Goal: Navigation & Orientation: Find specific page/section

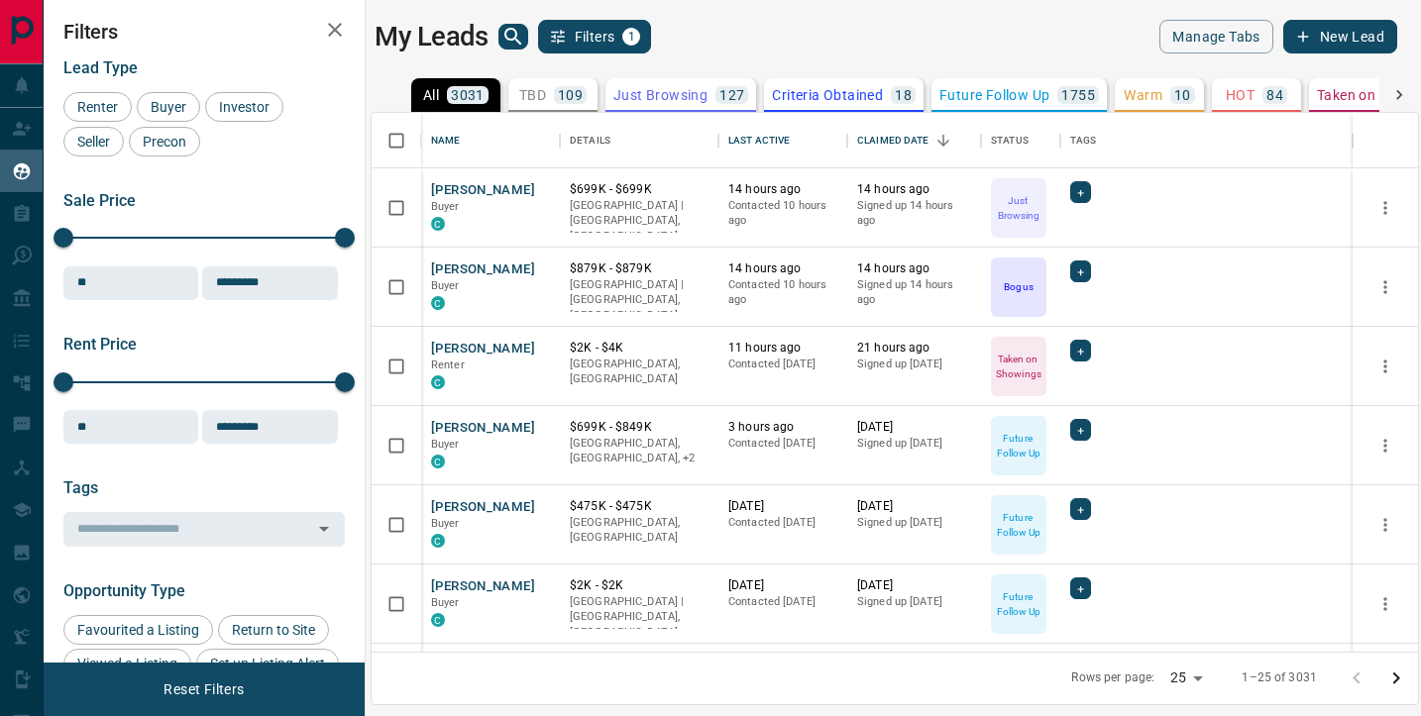
scroll to position [539, 1046]
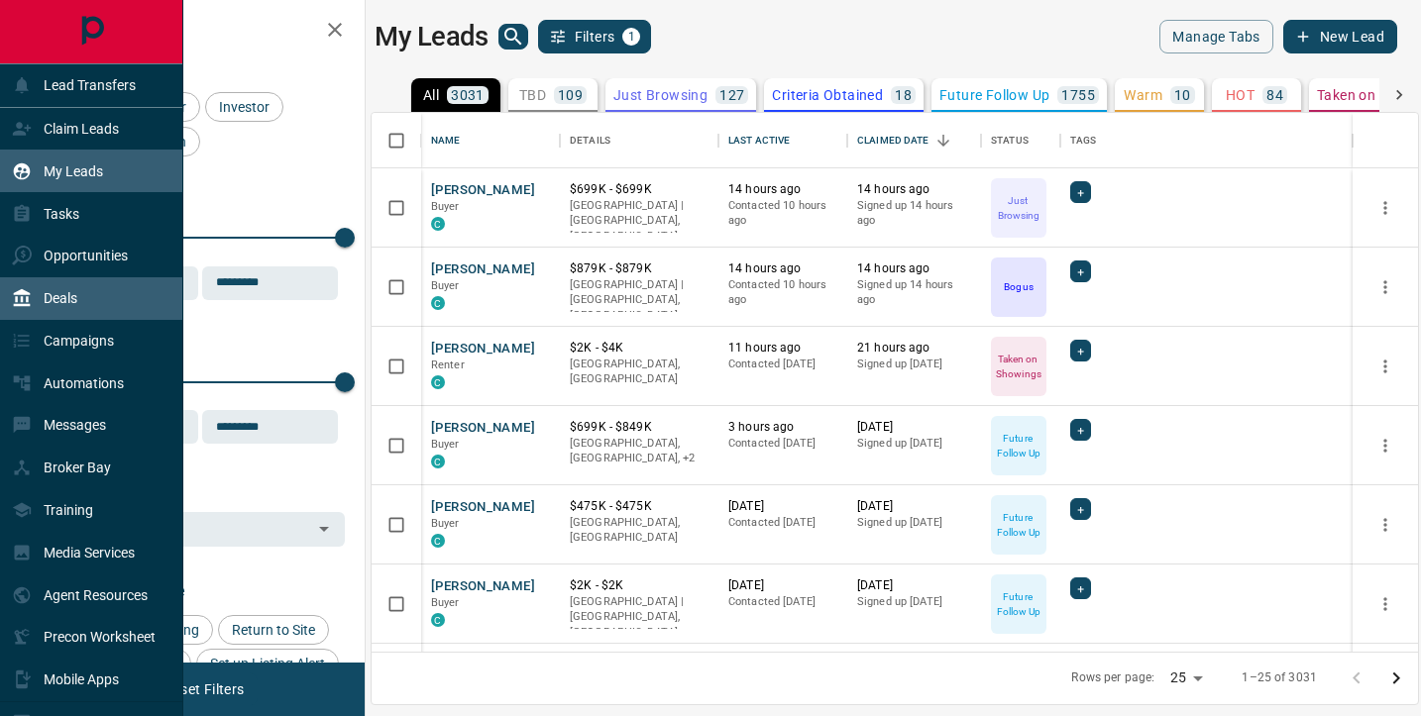
click at [16, 311] on div "Deals" at bounding box center [44, 298] width 65 height 33
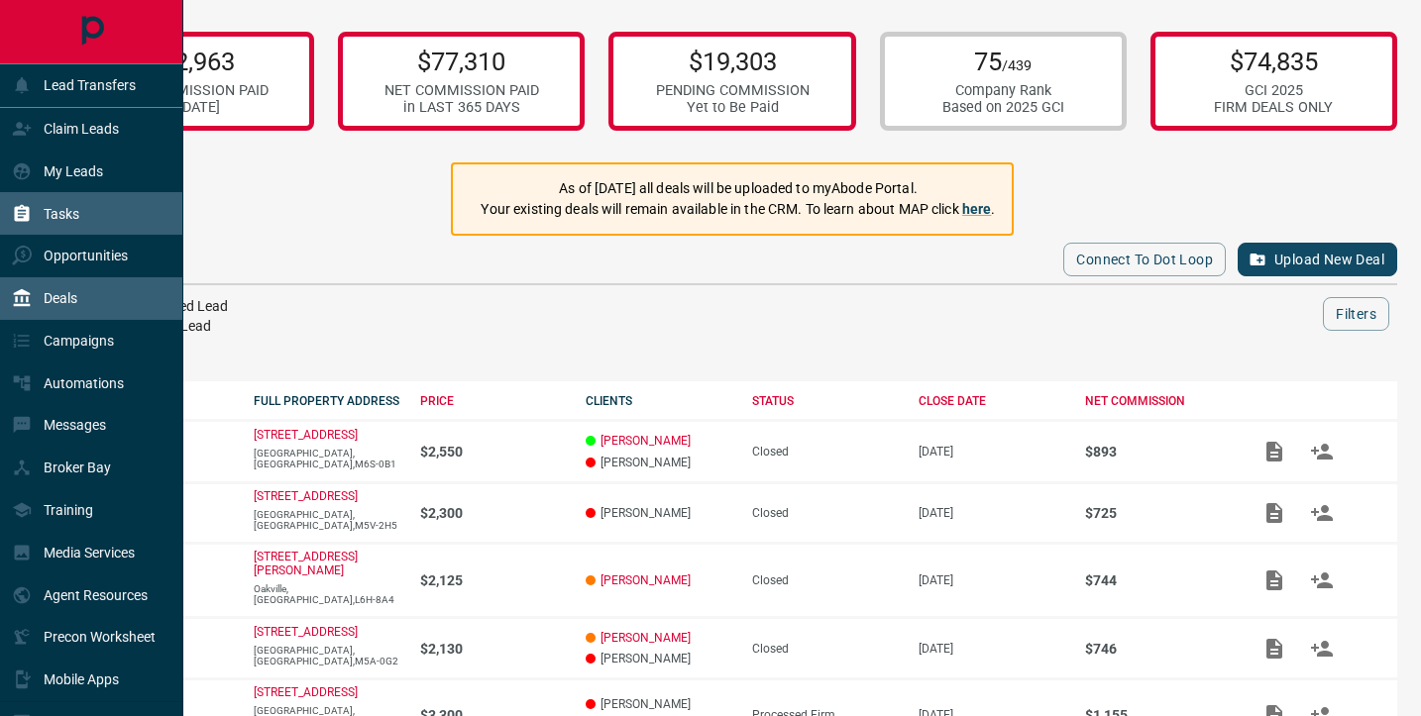
click at [60, 217] on p "Tasks" at bounding box center [62, 214] width 36 height 16
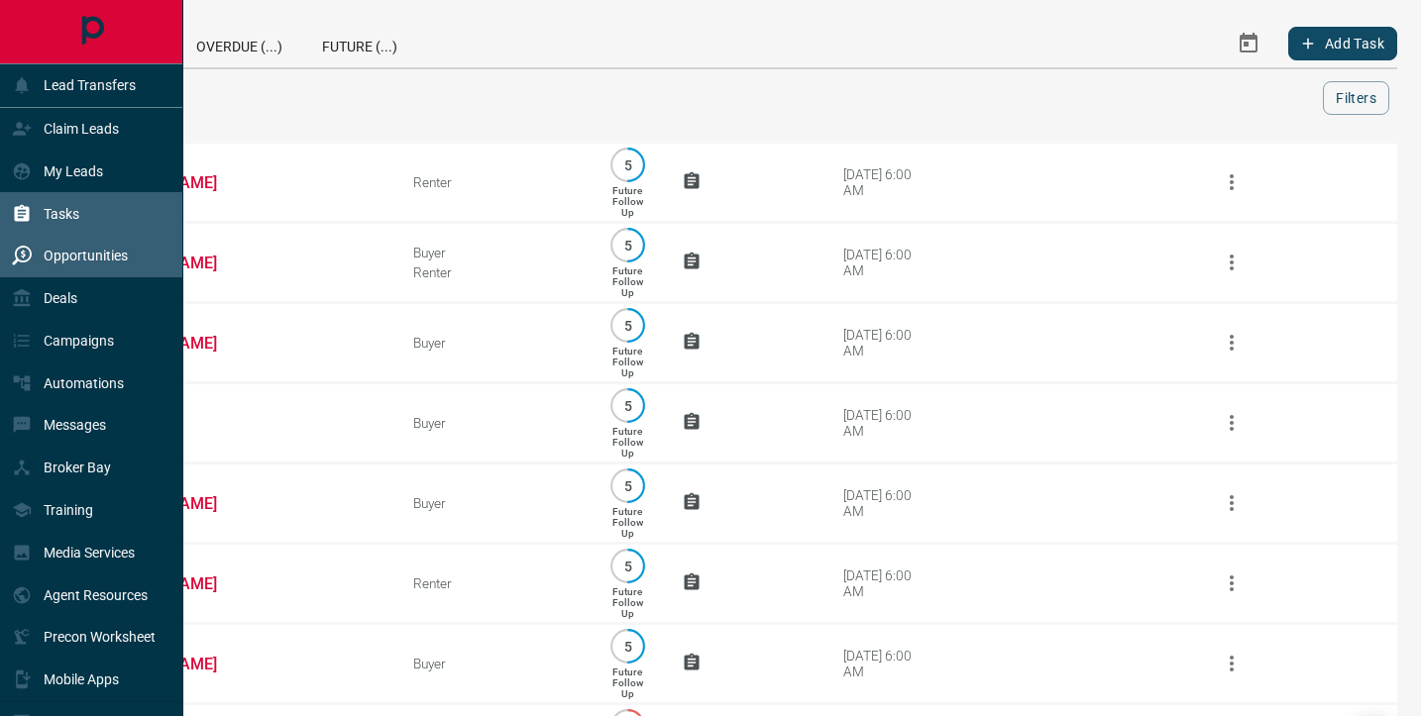
click at [62, 255] on p "Opportunities" at bounding box center [86, 256] width 84 height 16
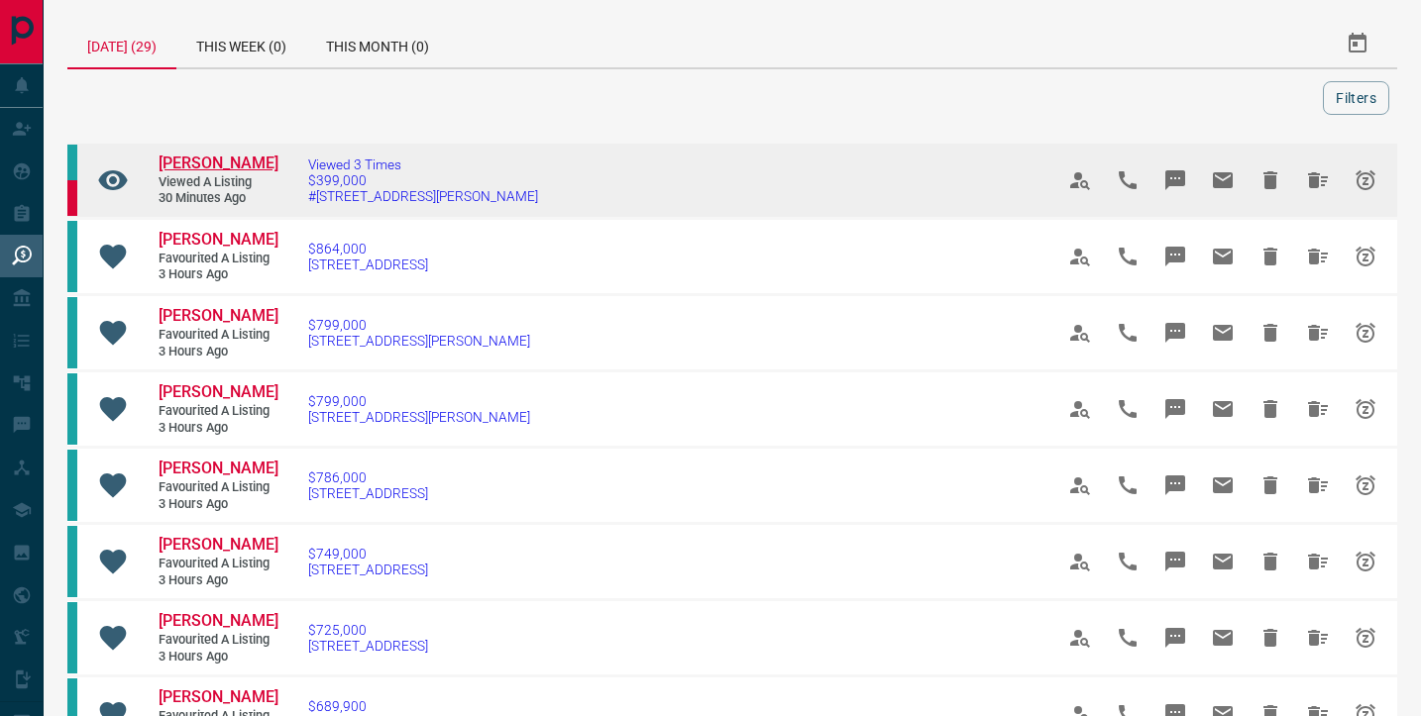
click at [225, 163] on span "[PERSON_NAME]" at bounding box center [219, 163] width 120 height 19
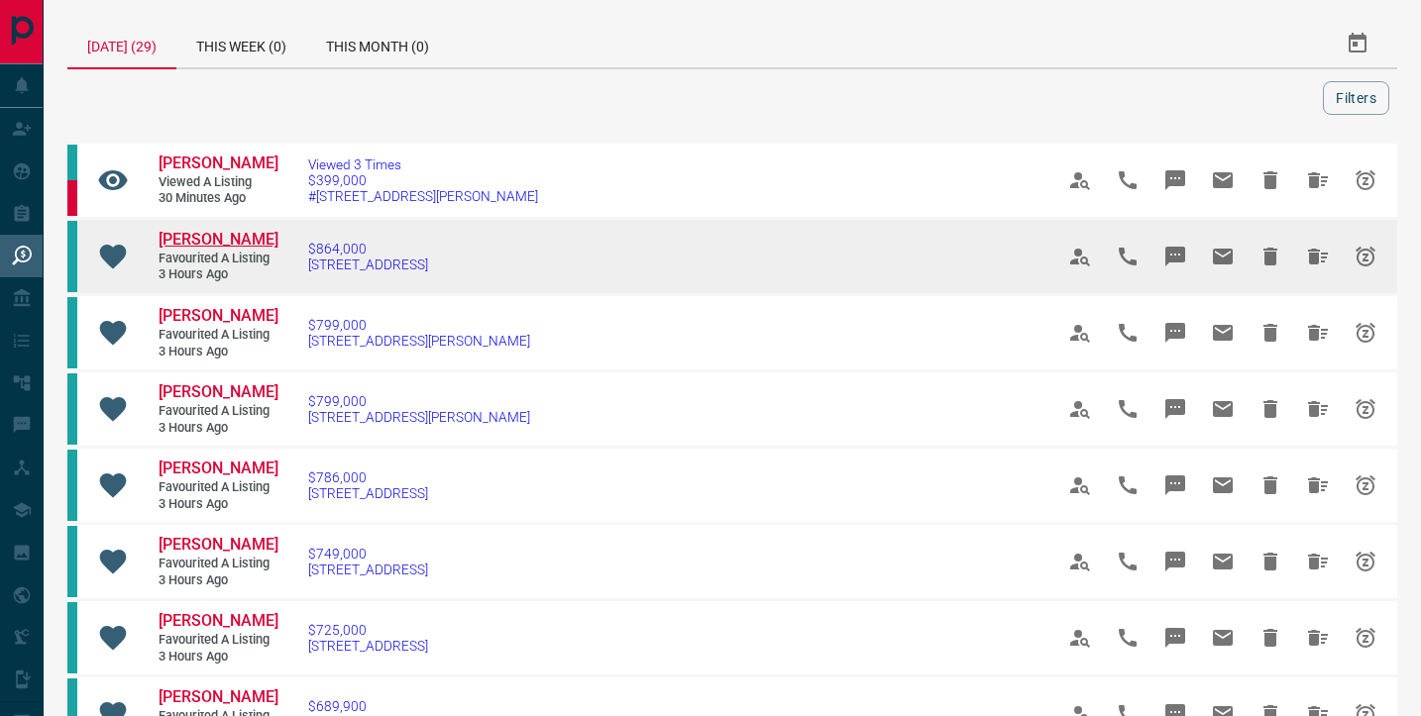
click at [183, 239] on span "[PERSON_NAME]" at bounding box center [219, 239] width 120 height 19
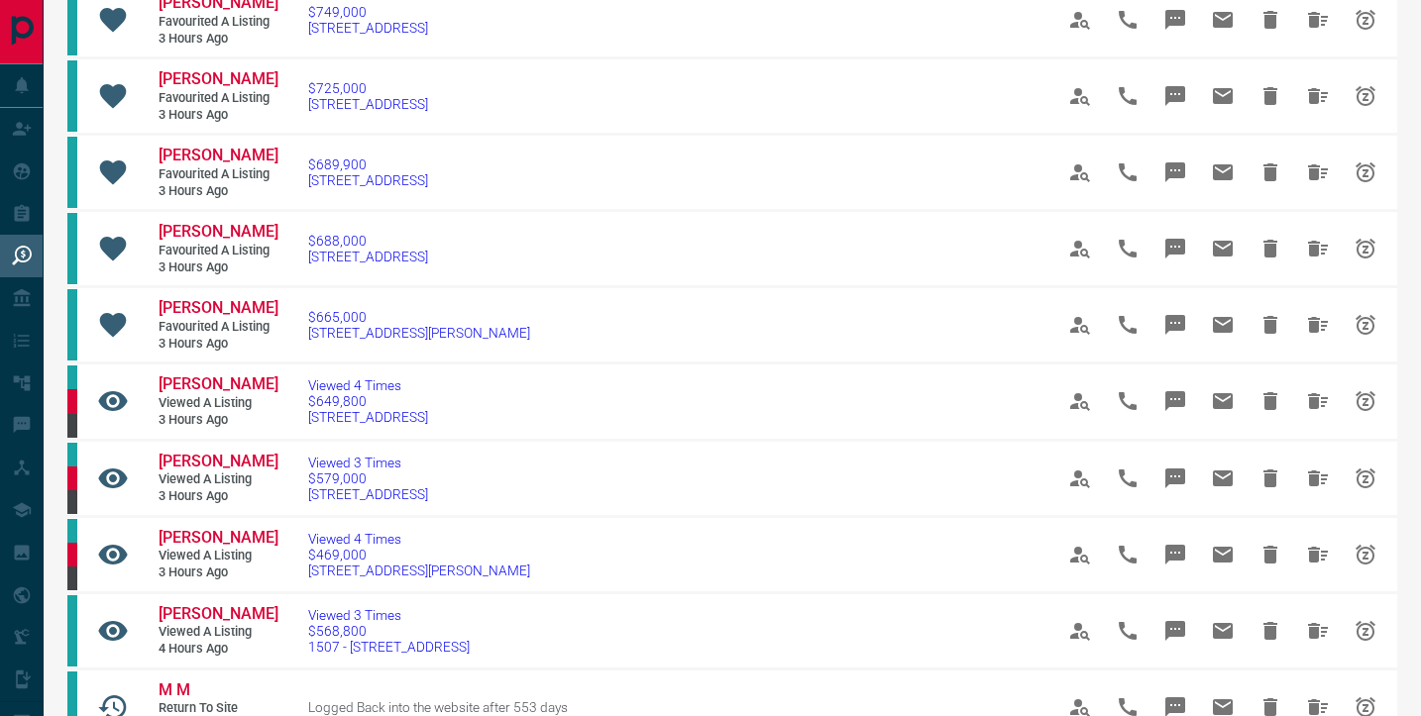
scroll to position [545, 0]
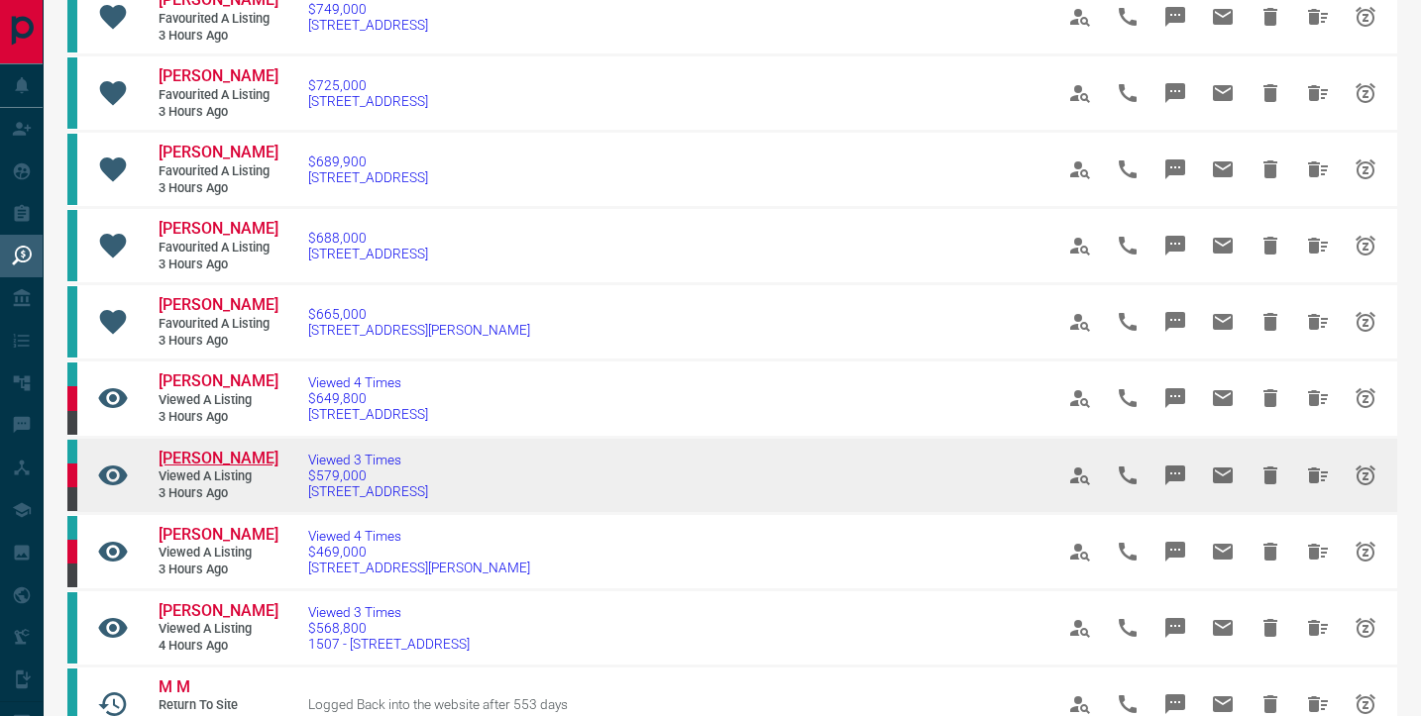
click at [184, 468] on span "[PERSON_NAME]" at bounding box center [219, 458] width 120 height 19
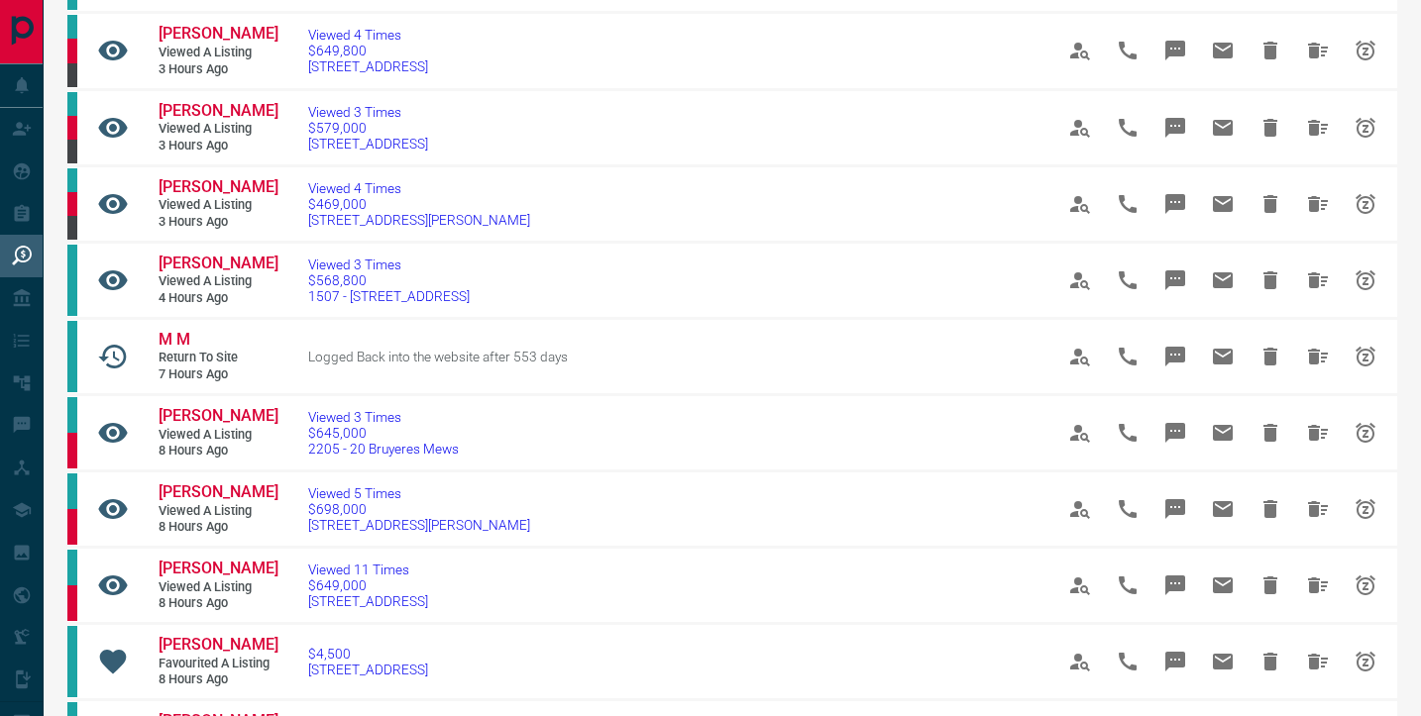
scroll to position [915, 0]
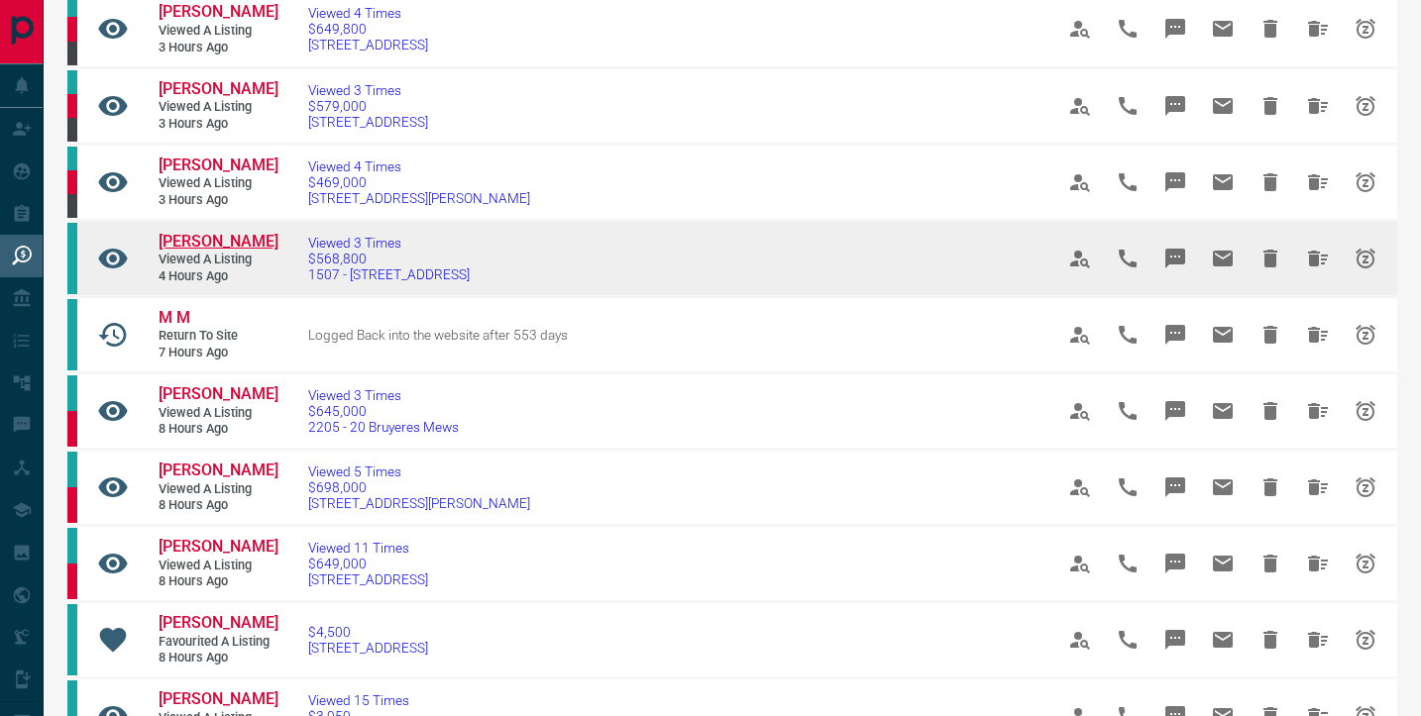
click at [205, 251] on span "[PERSON_NAME]" at bounding box center [219, 241] width 120 height 19
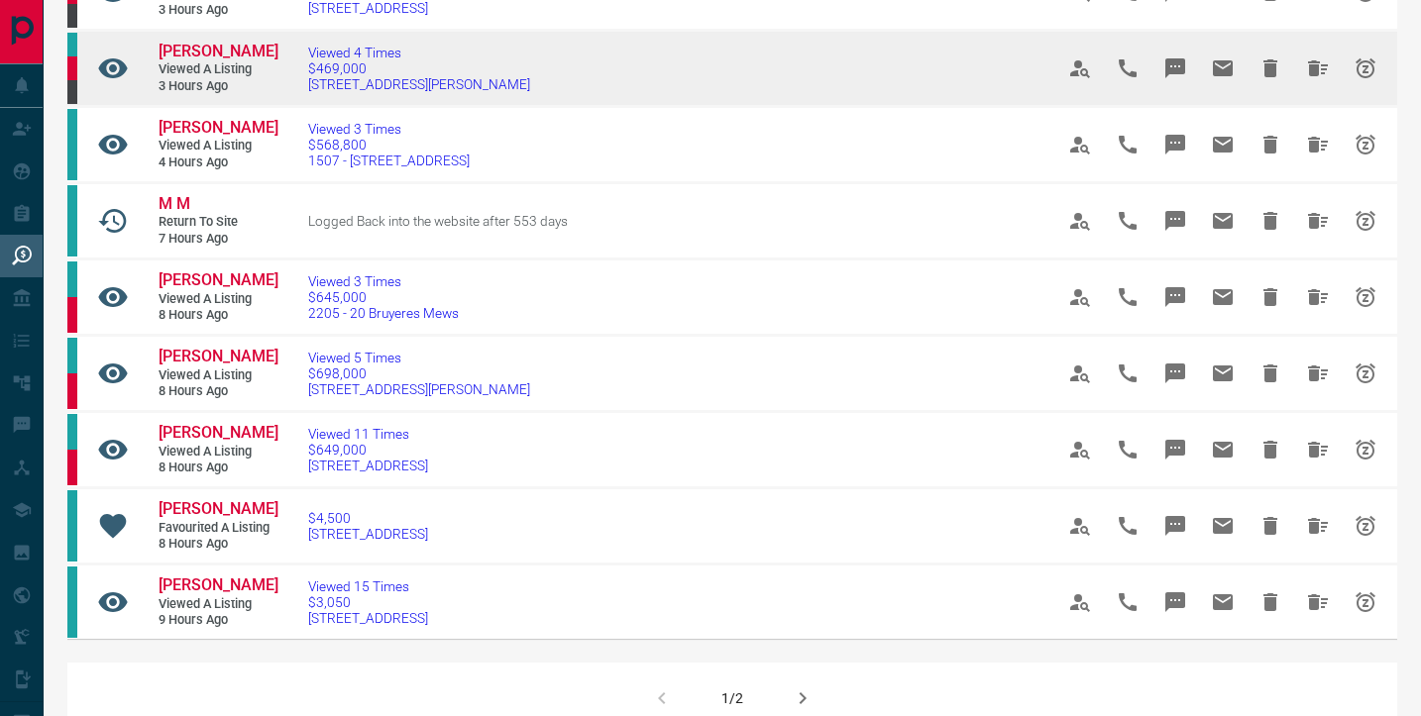
scroll to position [1179, 0]
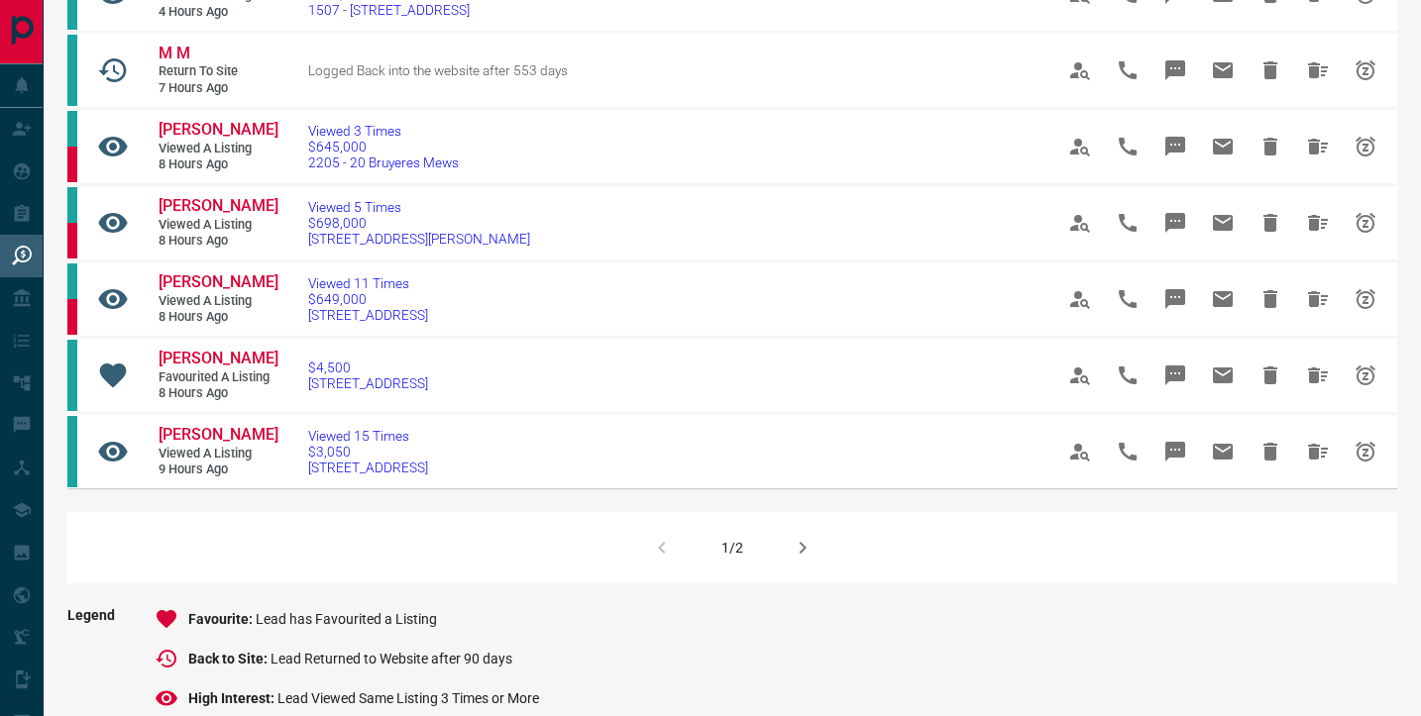
click at [803, 560] on icon "button" at bounding box center [803, 548] width 24 height 24
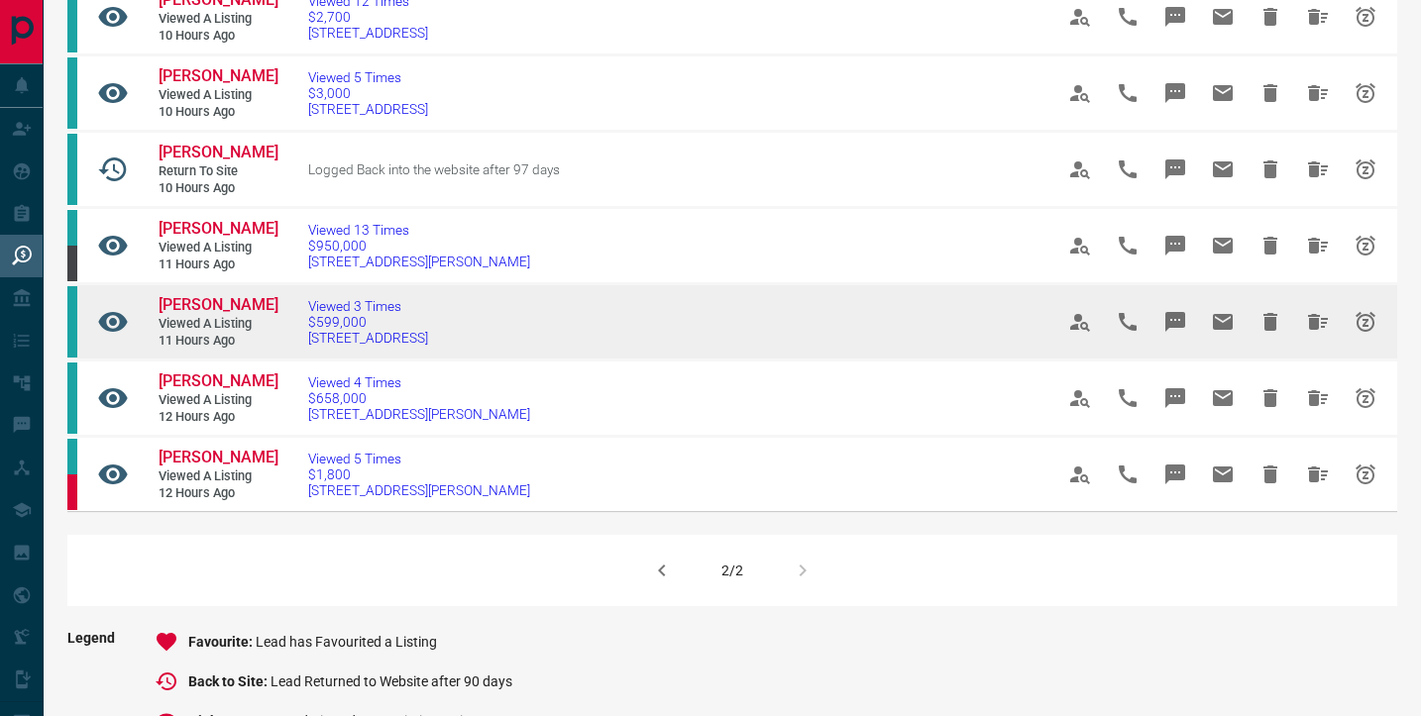
scroll to position [317, 0]
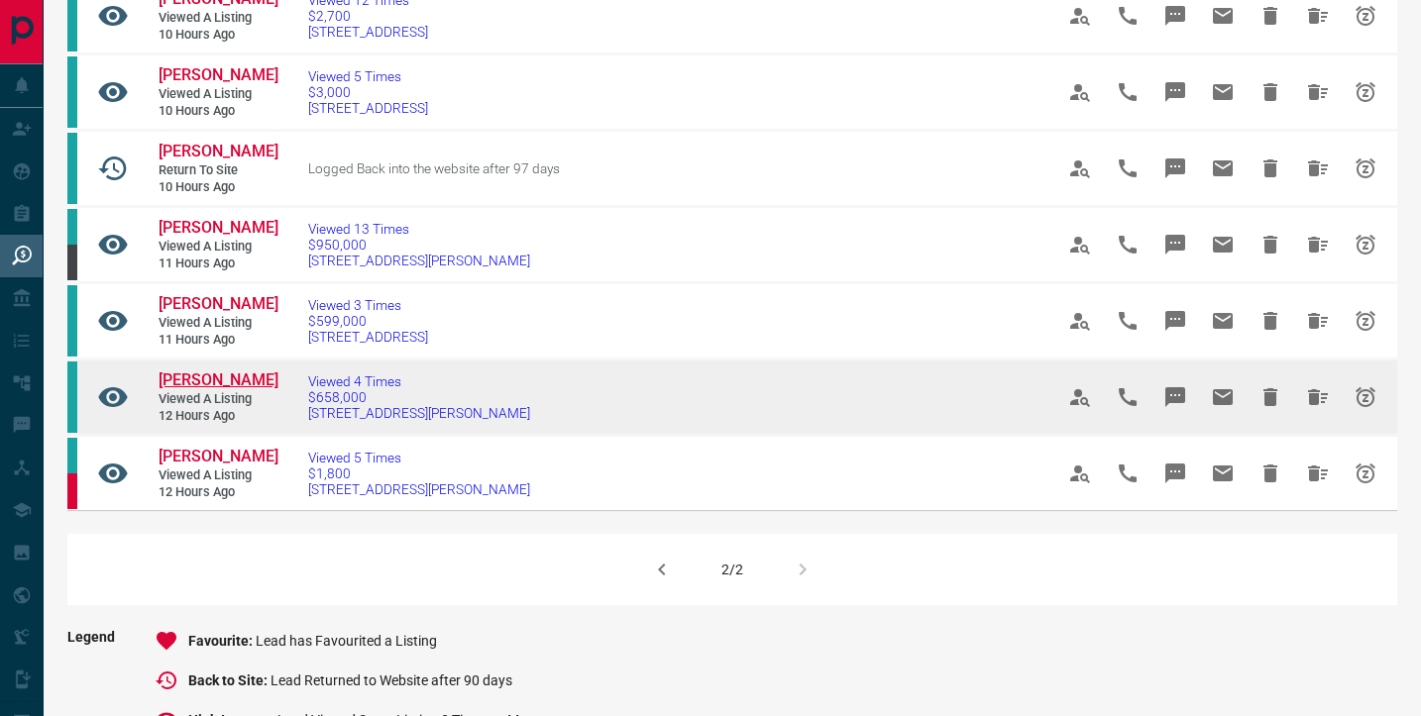
click at [224, 379] on span "[PERSON_NAME]" at bounding box center [219, 380] width 120 height 19
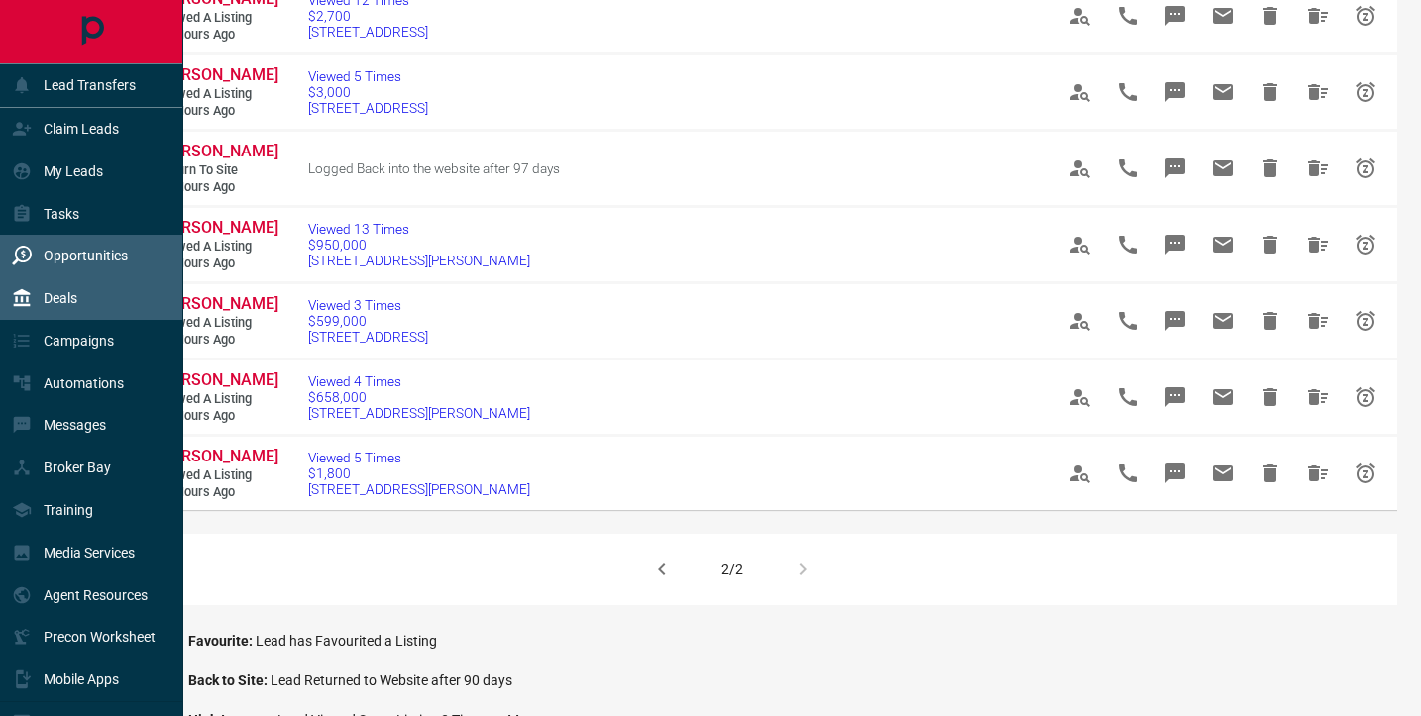
click at [56, 308] on div "Deals" at bounding box center [44, 298] width 65 height 33
